Goal: Find contact information: Find contact information

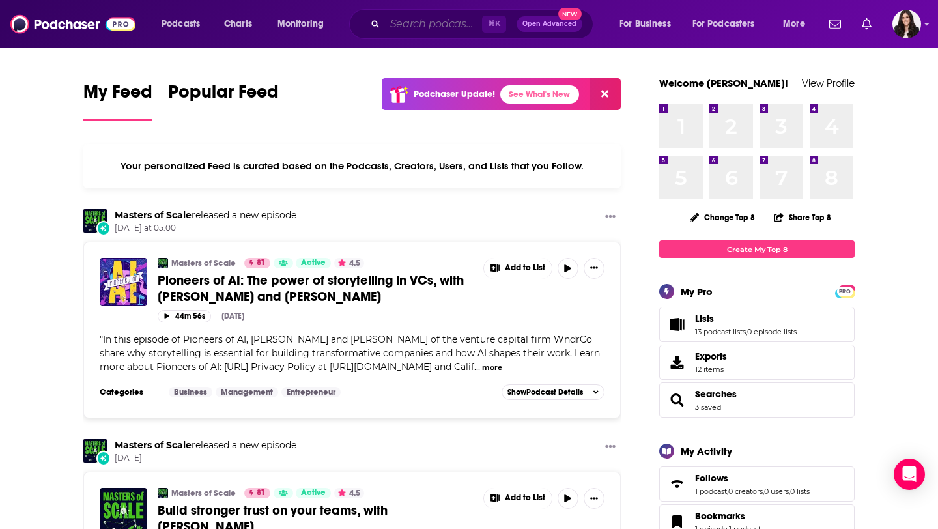
click at [410, 28] on input "Search podcasts, credits, & more..." at bounding box center [433, 24] width 97 height 21
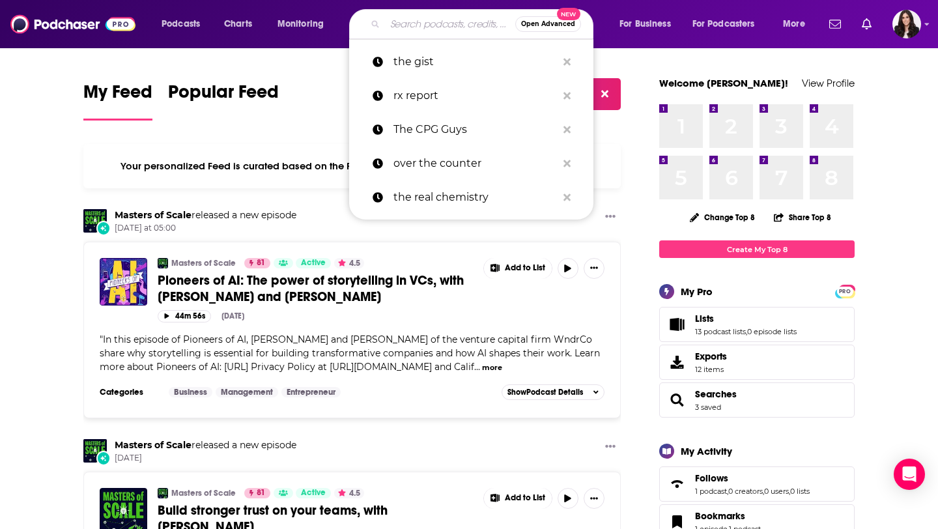
paste input "sfm@court"
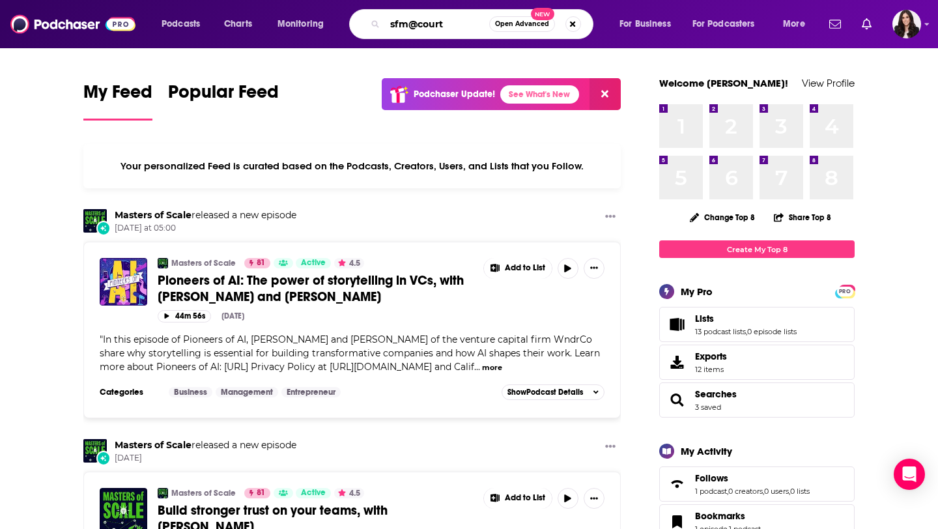
type input "sfm@court"
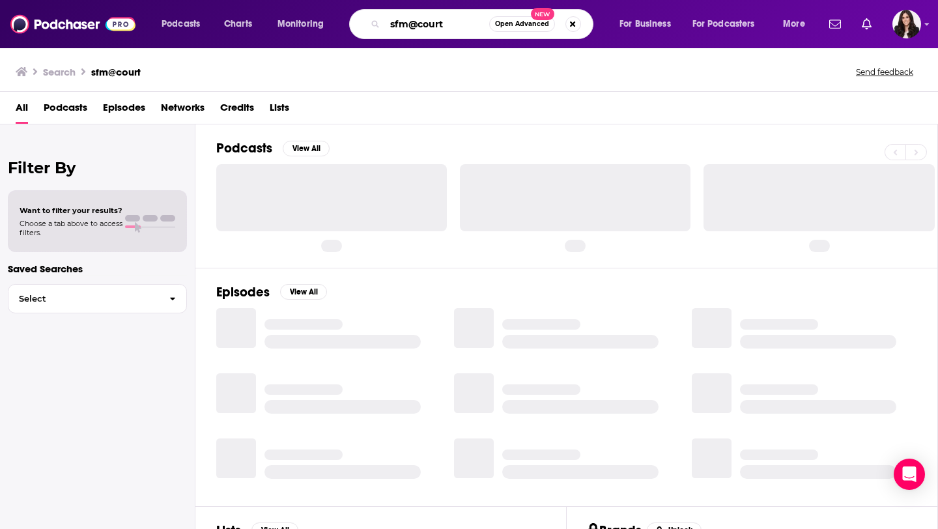
click at [411, 25] on input "sfm@court" at bounding box center [437, 24] width 104 height 21
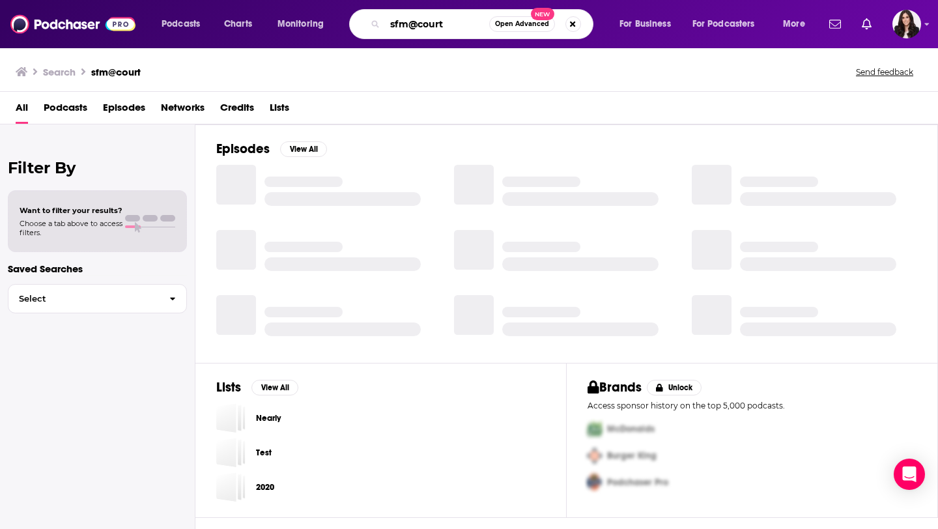
click at [411, 25] on input "sfm@court" at bounding box center [437, 24] width 104 height 21
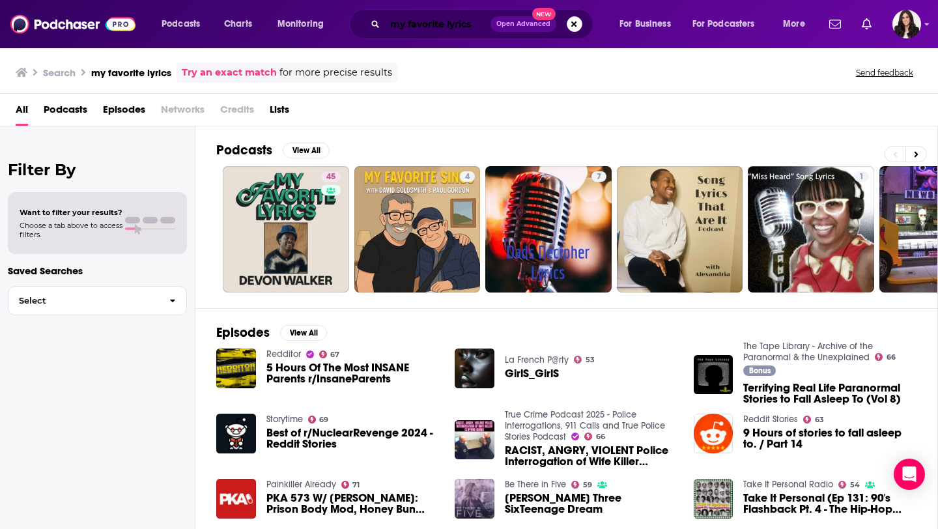
click at [469, 26] on input "my favorite lyrics" at bounding box center [437, 24] width 105 height 21
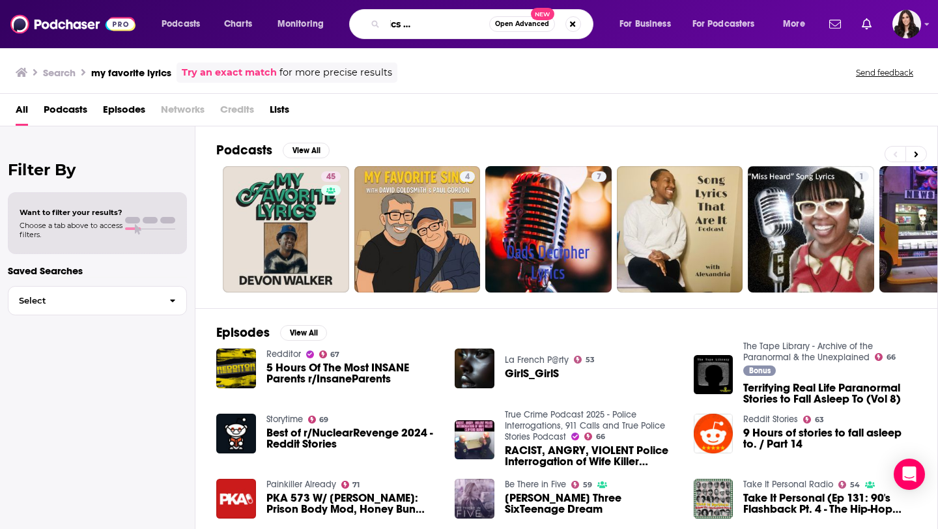
scroll to position [0, 80]
type input "my favorite lyrics with [PERSON_NAME]"
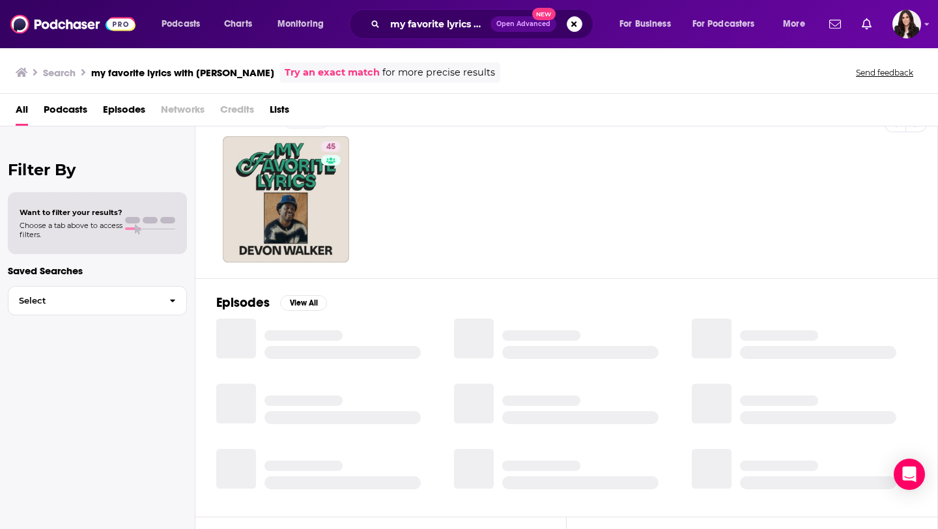
scroll to position [33, 0]
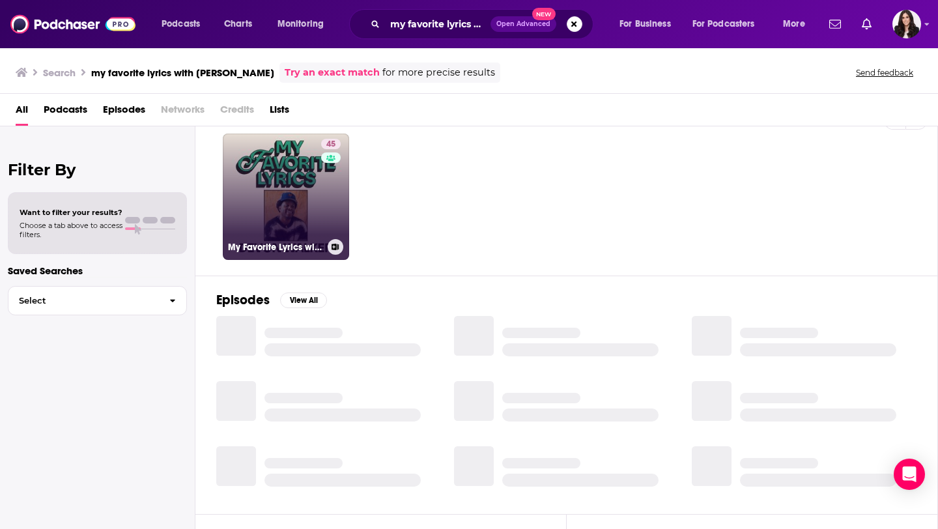
click at [285, 197] on link "45 My Favorite Lyrics with [PERSON_NAME]" at bounding box center [286, 196] width 126 height 126
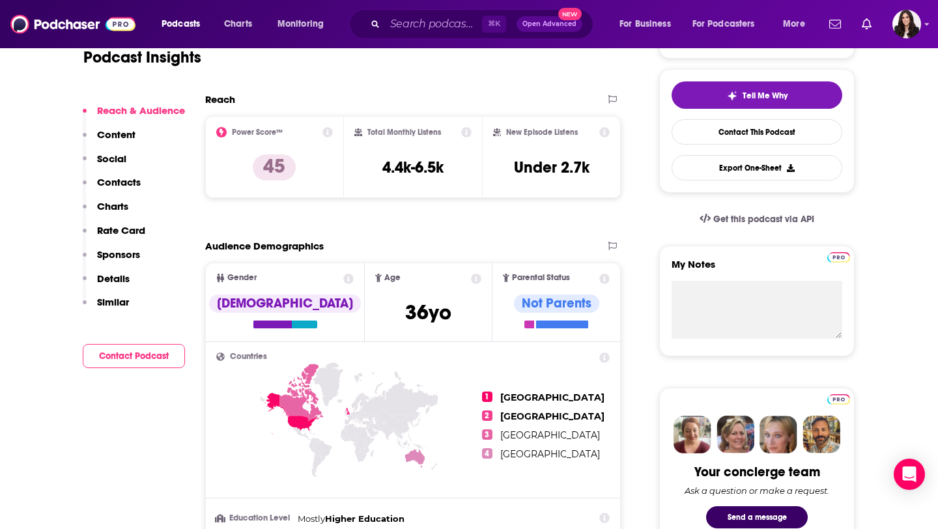
scroll to position [293, 0]
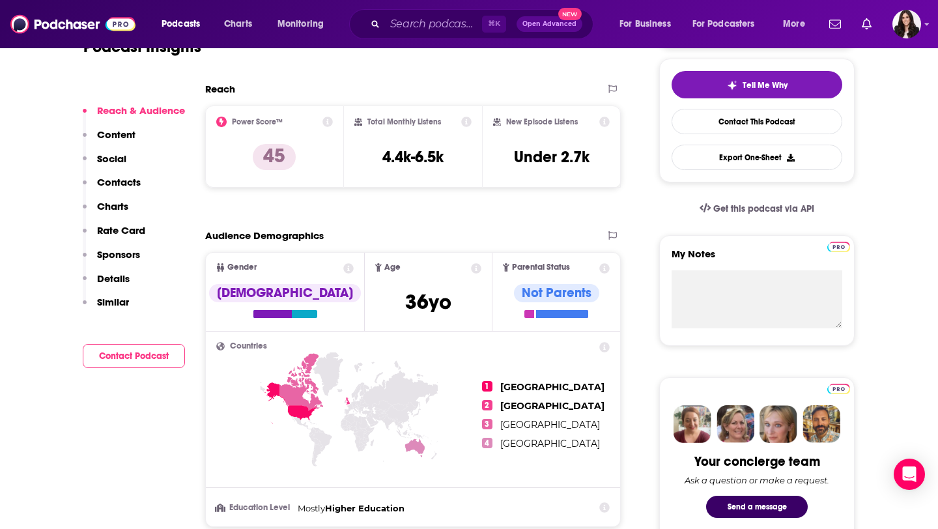
click at [122, 181] on p "Contacts" at bounding box center [119, 182] width 44 height 12
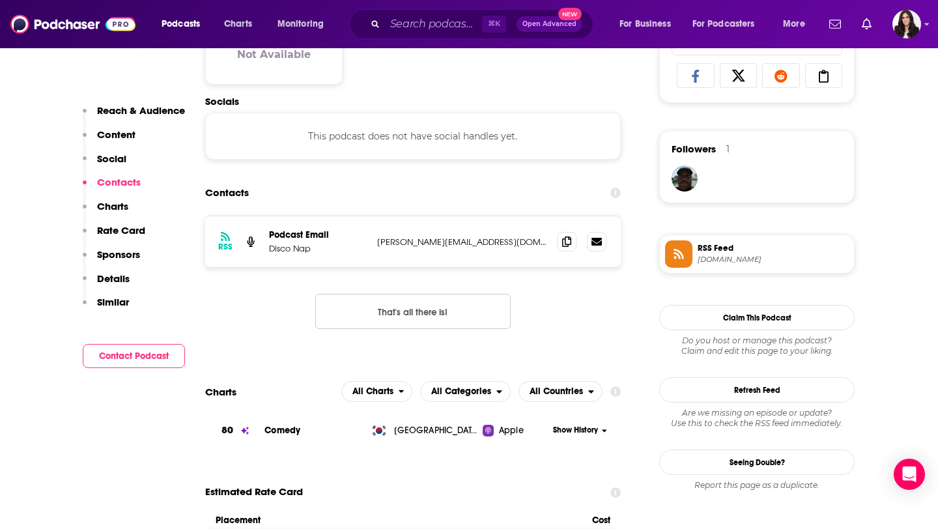
scroll to position [871, 0]
click at [568, 245] on icon at bounding box center [566, 240] width 9 height 10
